Goal: Information Seeking & Learning: Learn about a topic

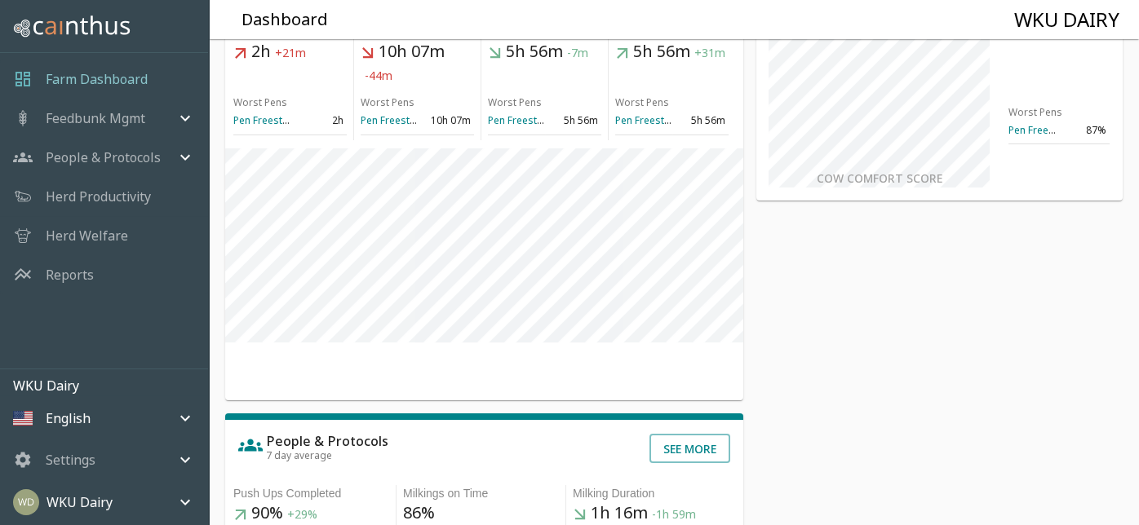
scroll to position [81, 0]
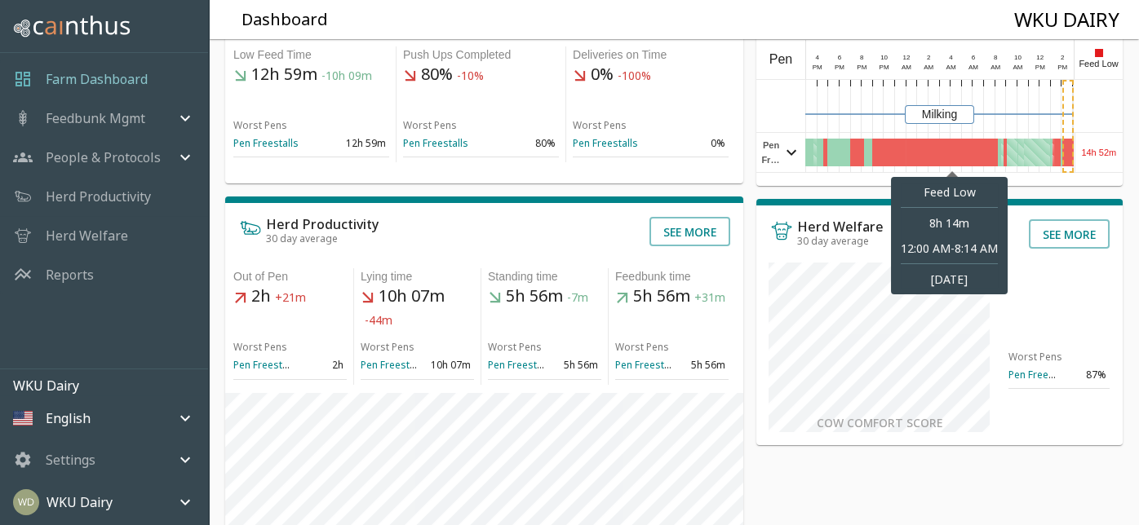
click at [970, 148] on div at bounding box center [951, 153] width 92 height 28
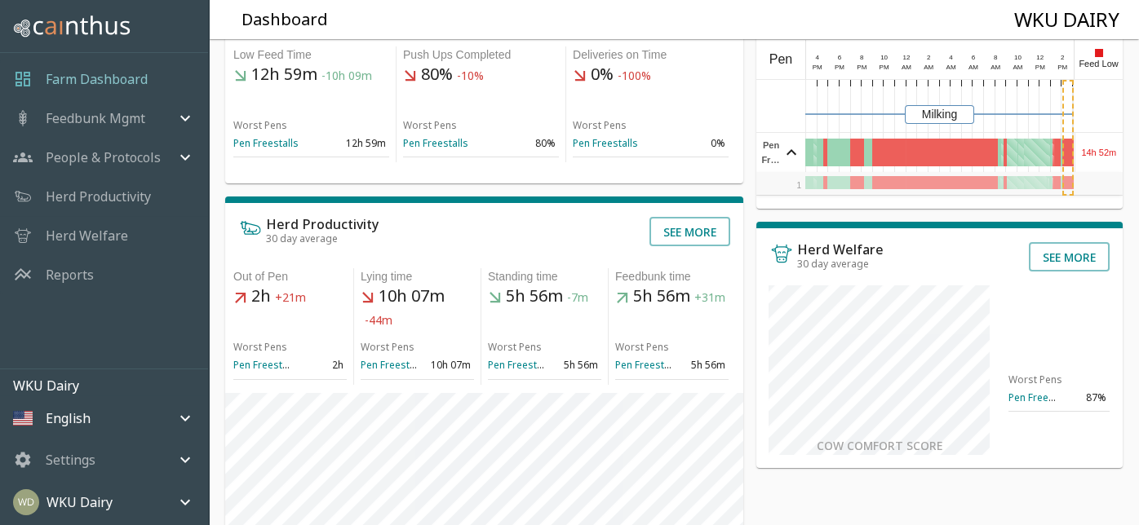
click at [1099, 58] on div "Feed Low" at bounding box center [1097, 59] width 49 height 39
click at [117, 117] on p "Feedbunk Mgmt" at bounding box center [96, 118] width 100 height 20
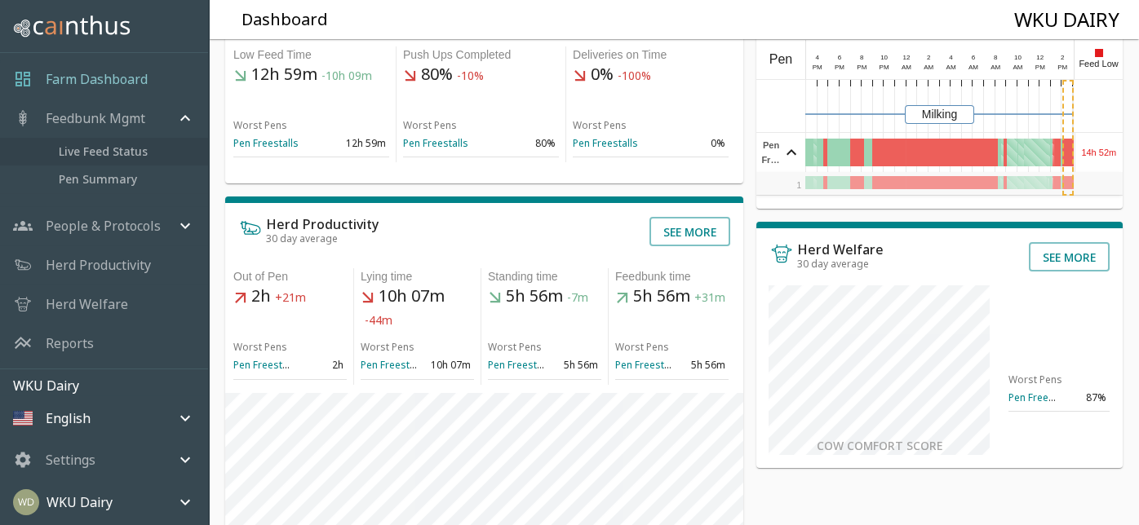
click at [112, 149] on span "Live Feed Status" at bounding box center [127, 152] width 136 height 18
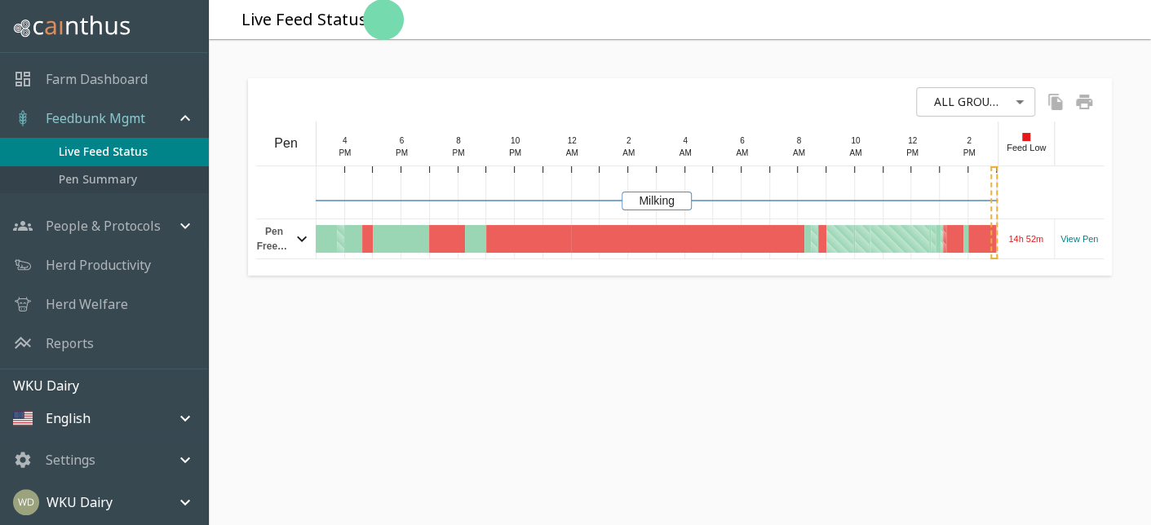
click at [112, 175] on span "Pen Summary" at bounding box center [127, 179] width 136 height 18
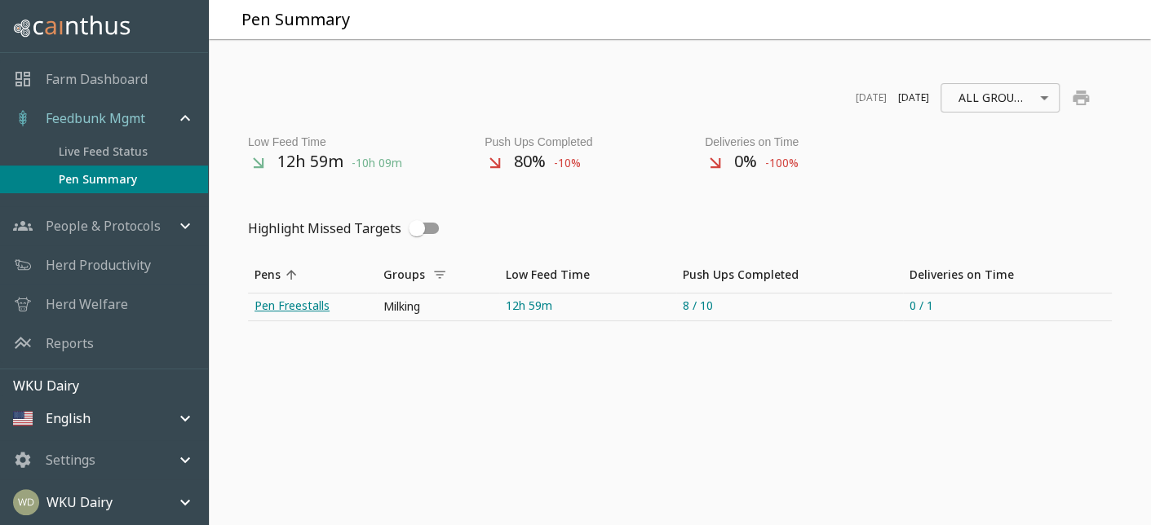
click at [307, 300] on link "Pen Freestalls" at bounding box center [312, 307] width 129 height 27
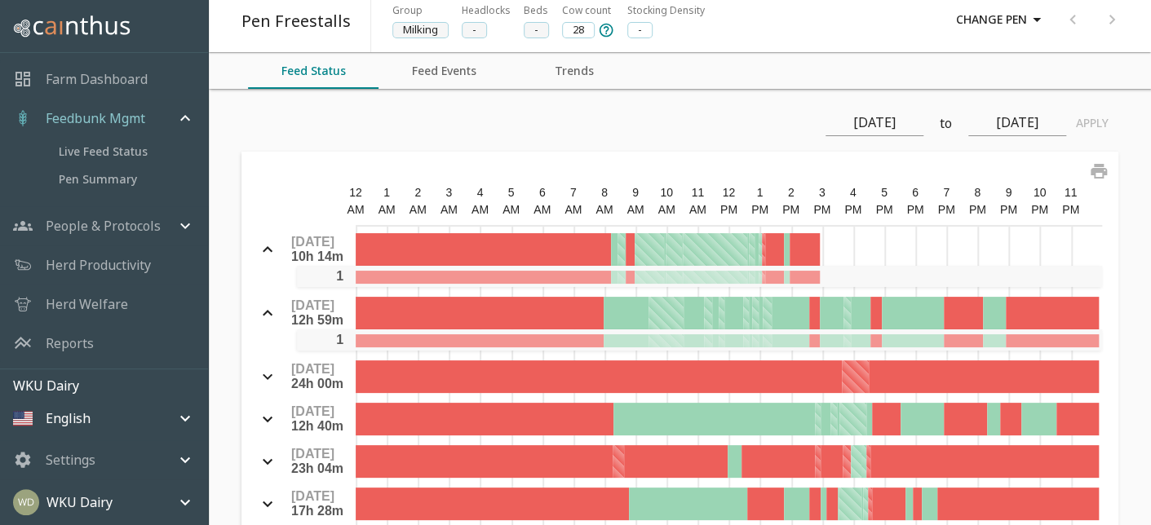
scroll to position [73, 0]
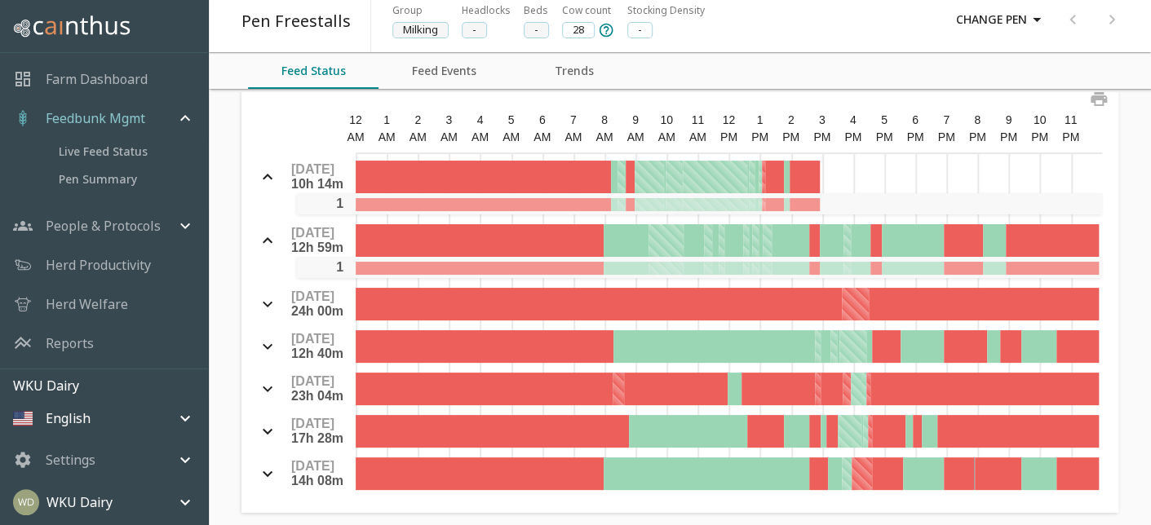
click at [442, 72] on button "Feed Events" at bounding box center [443, 71] width 130 height 36
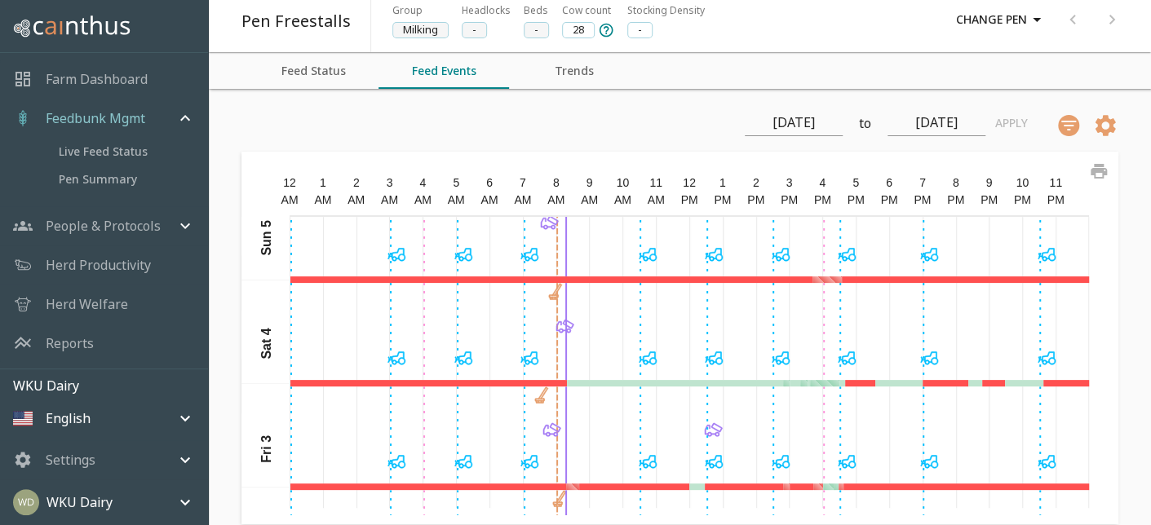
scroll to position [325, 0]
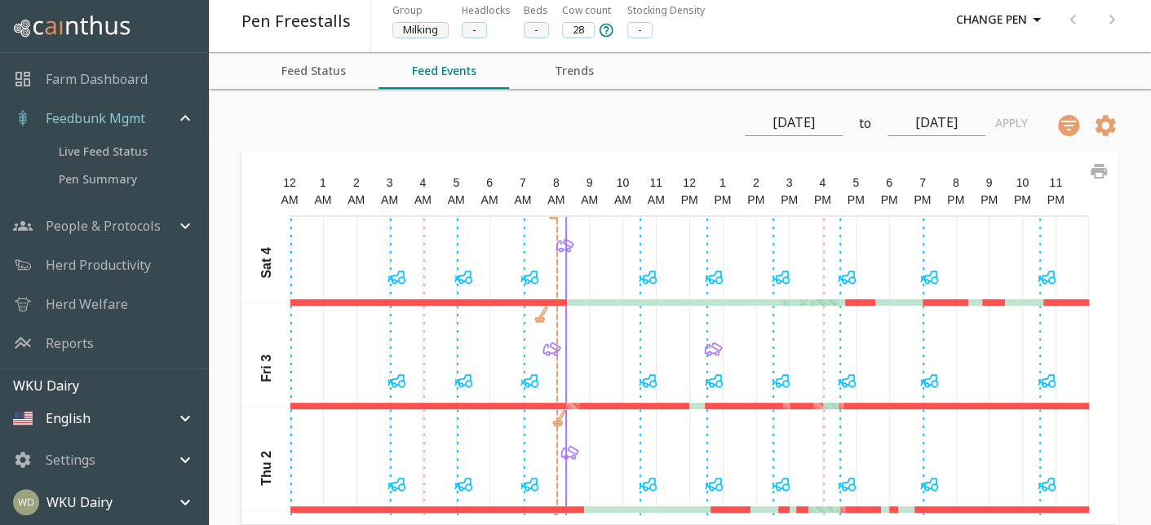
click at [584, 74] on button "Trends" at bounding box center [574, 71] width 130 height 36
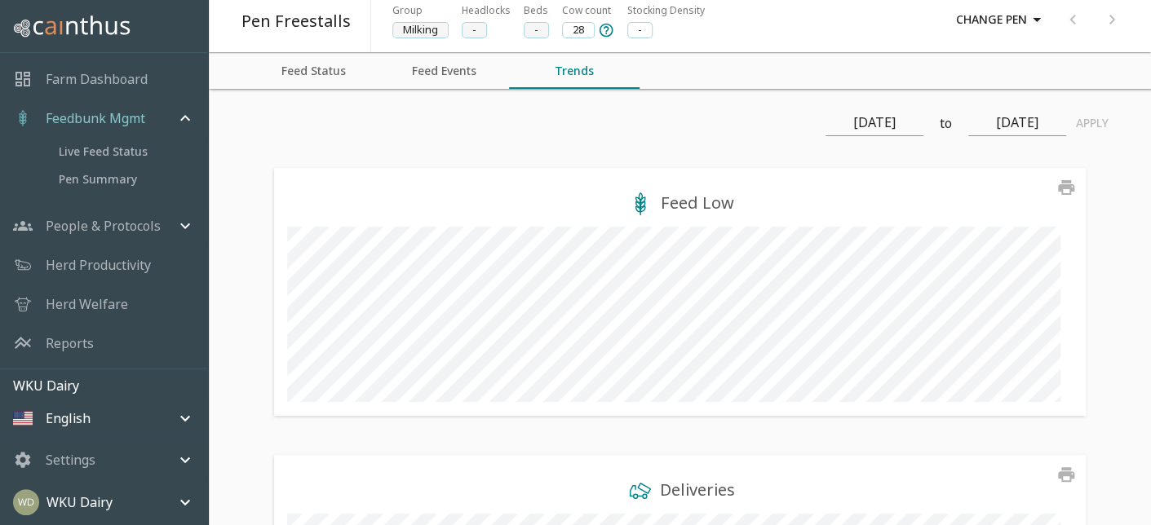
click at [122, 258] on p "Herd Productivity" at bounding box center [98, 265] width 105 height 20
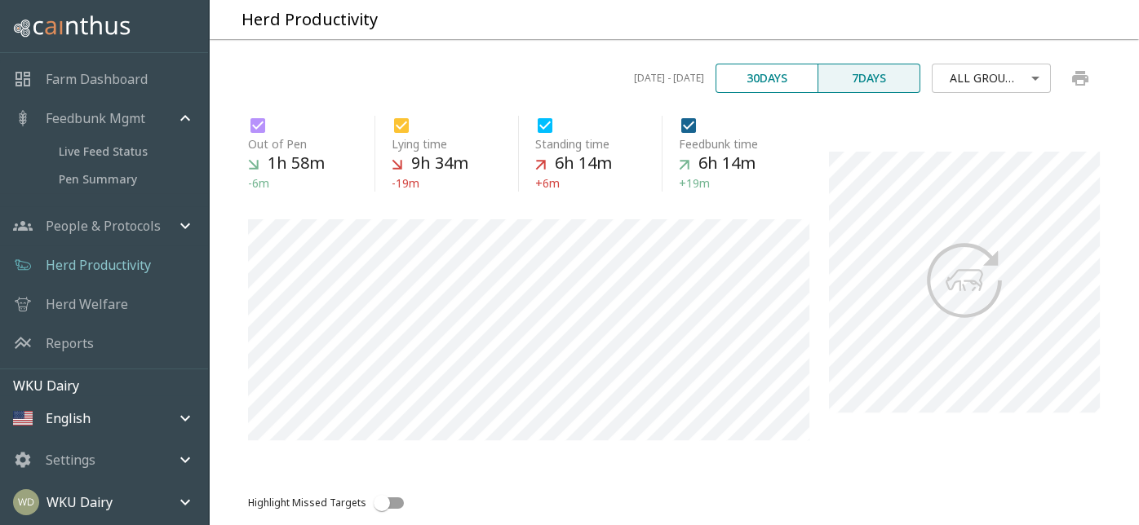
click at [126, 299] on div "Herd Welfare" at bounding box center [104, 304] width 208 height 39
click at [124, 309] on p "Herd Welfare" at bounding box center [87, 304] width 82 height 20
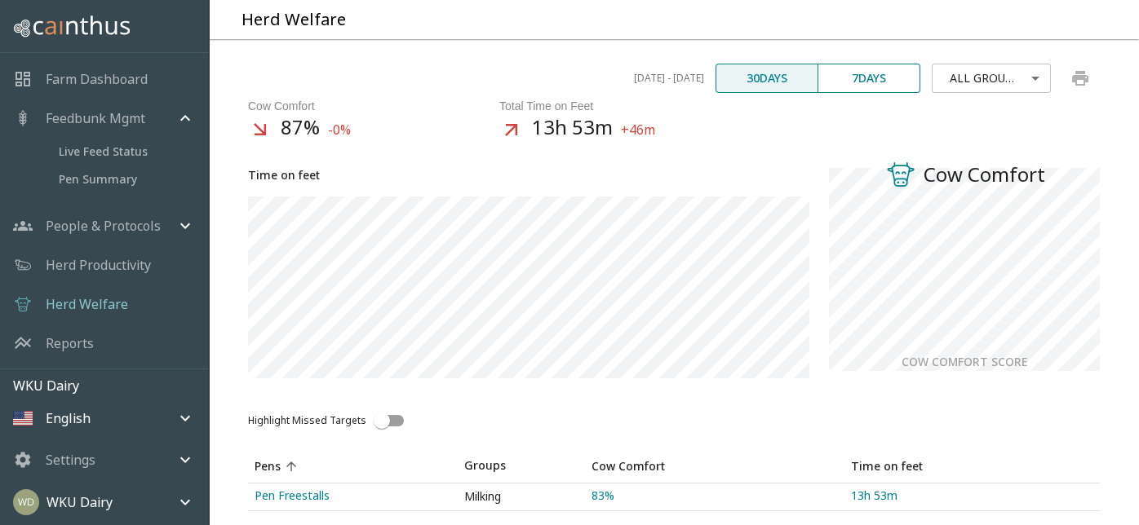
scroll to position [9, 0]
